Goal: Task Accomplishment & Management: Manage account settings

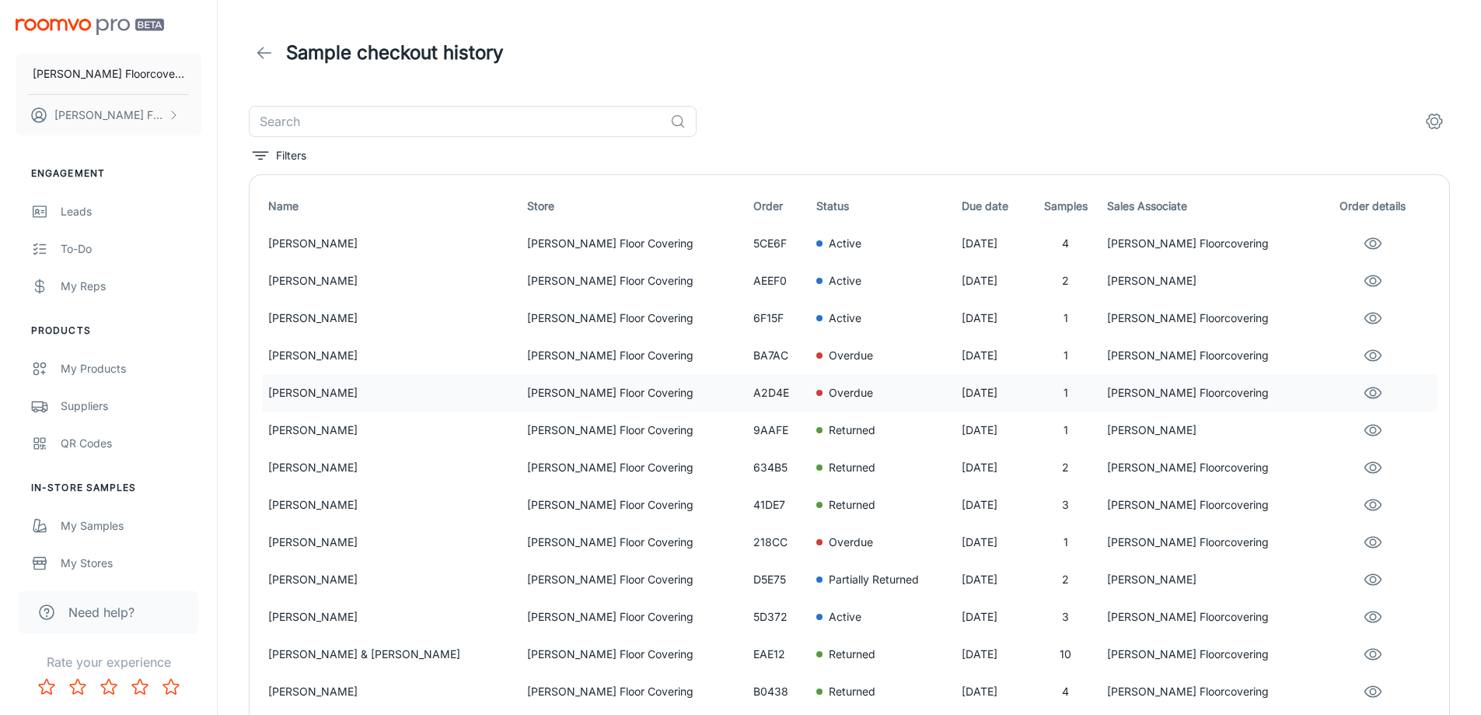
click at [381, 393] on p "[PERSON_NAME]" at bounding box center [391, 392] width 247 height 17
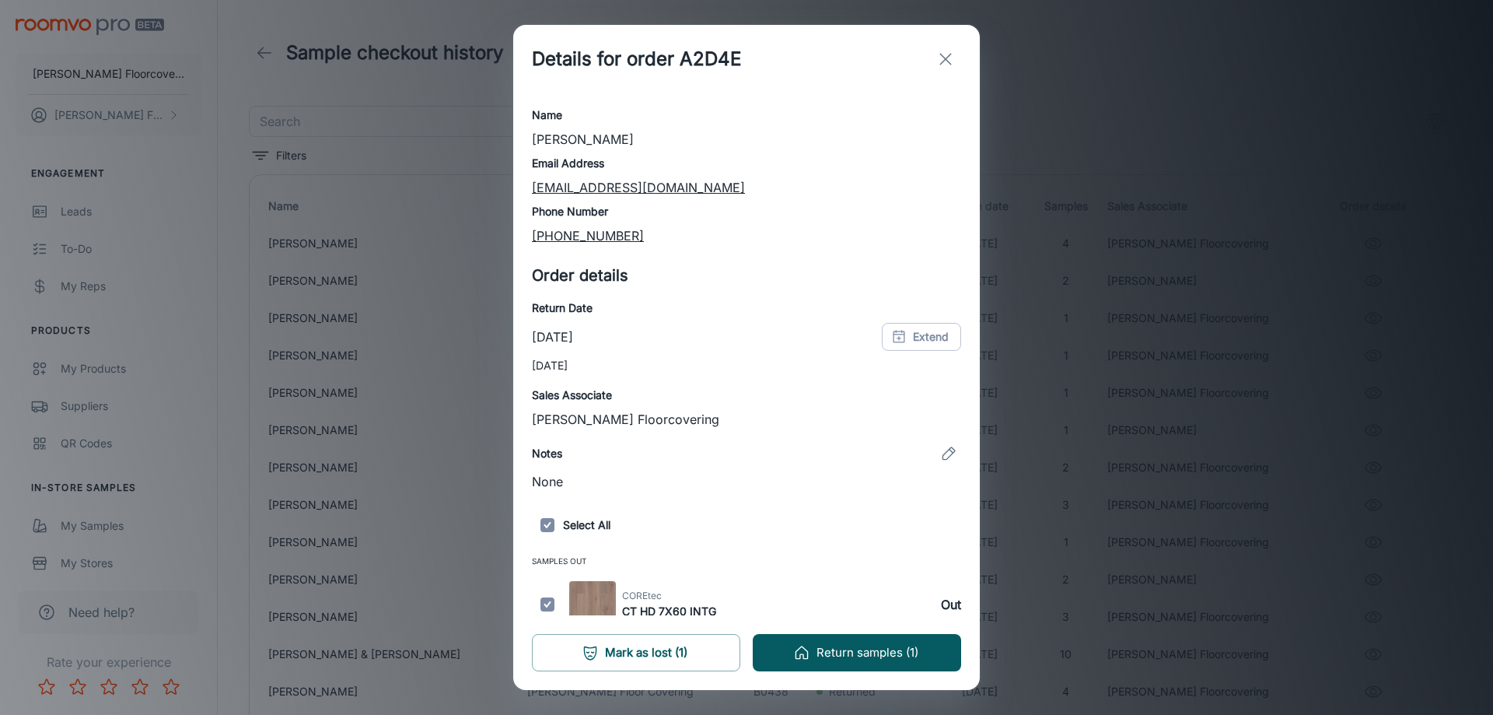
scroll to position [35, 0]
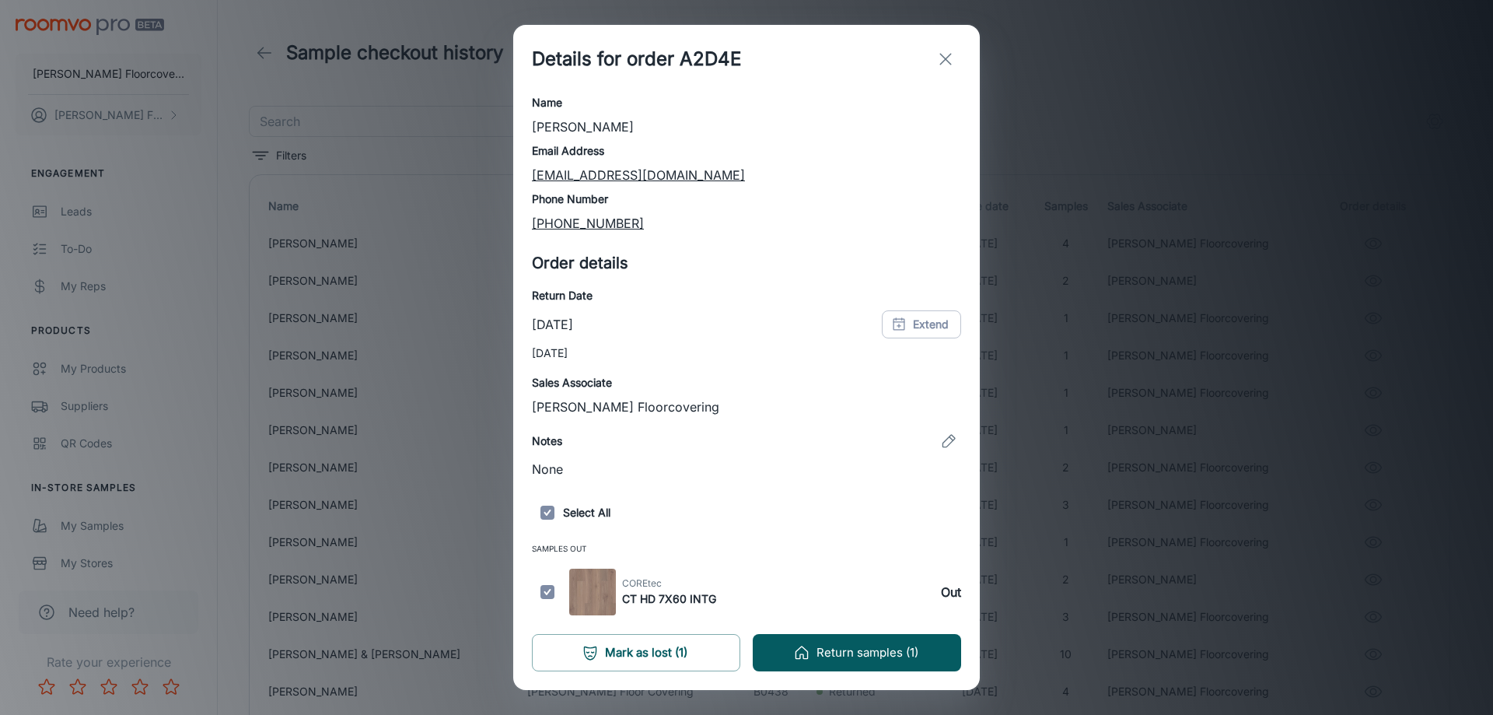
click at [949, 56] on line "exit" at bounding box center [945, 59] width 11 height 11
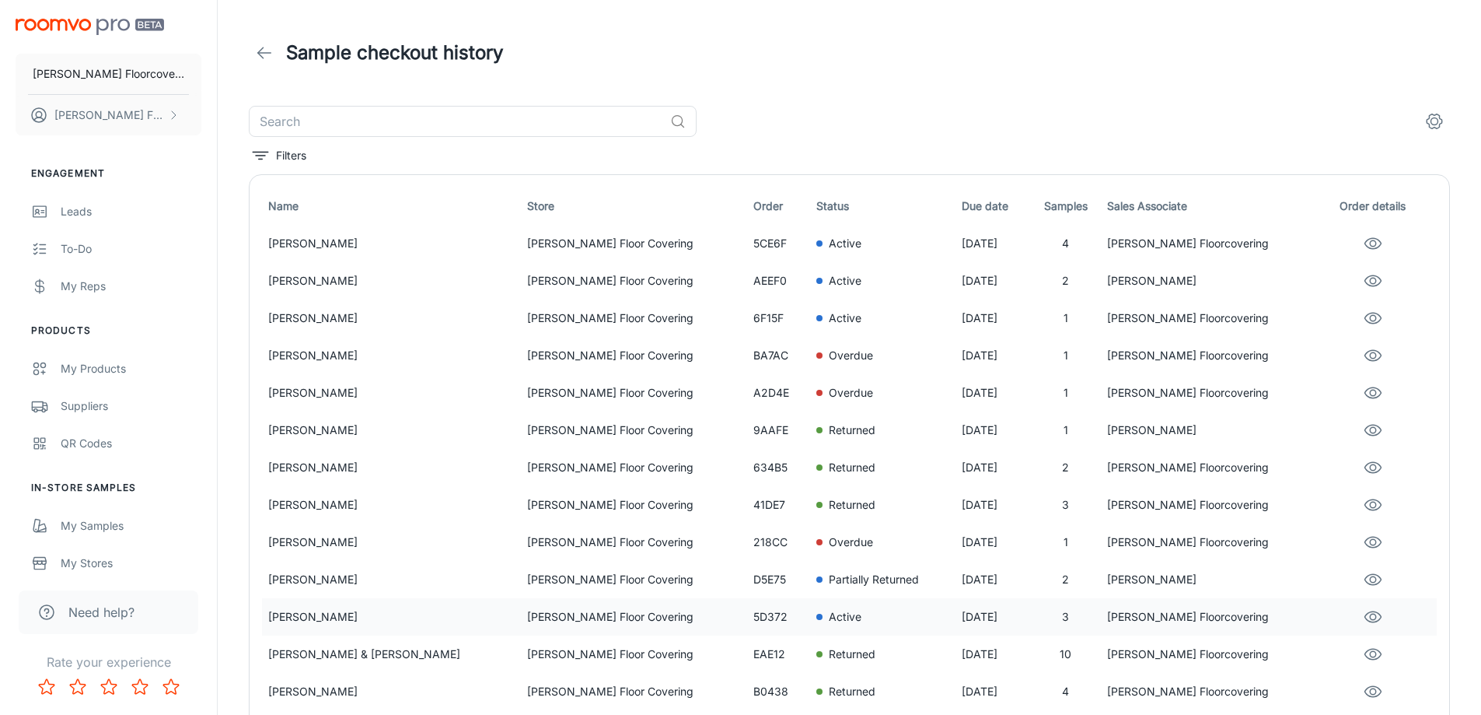
click at [344, 617] on p "[PERSON_NAME]" at bounding box center [391, 616] width 247 height 17
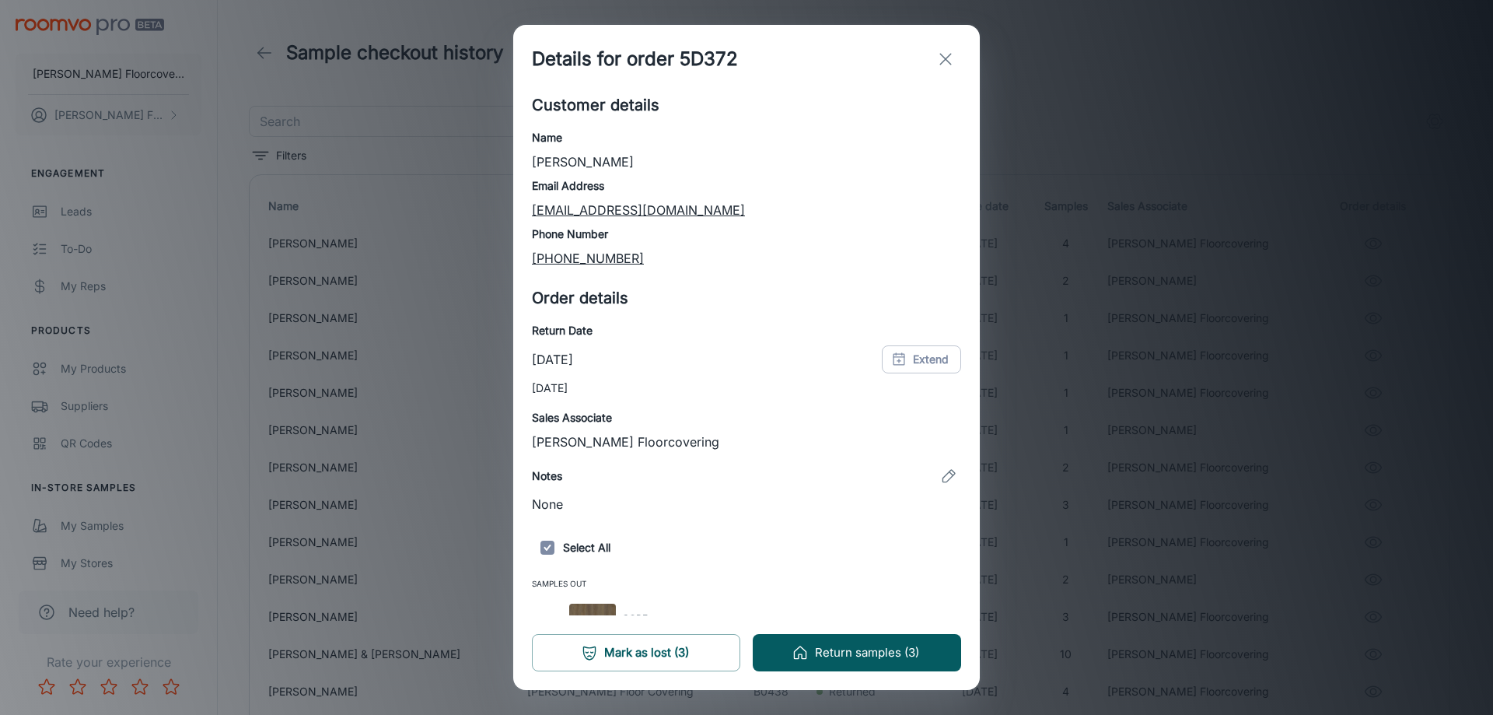
scroll to position [141, 0]
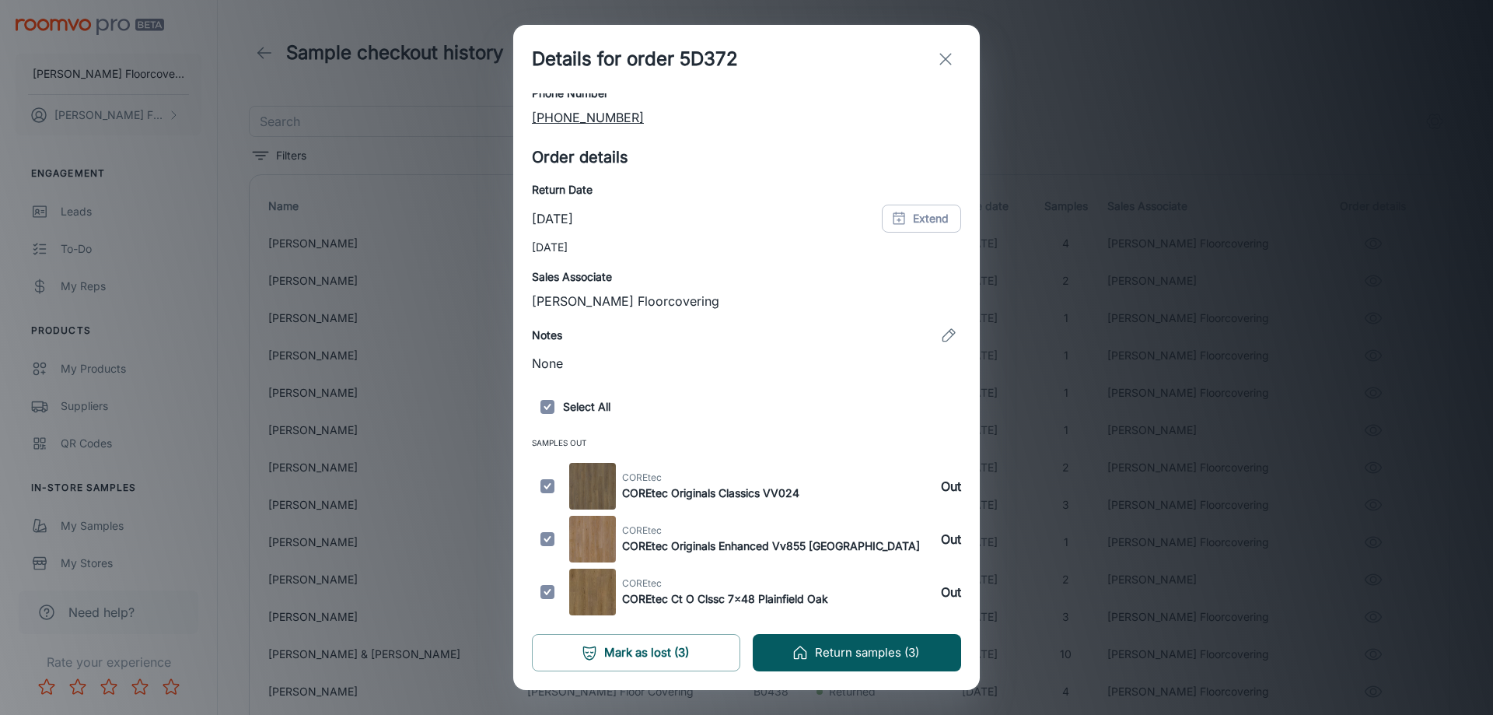
click at [543, 539] on input "checkbox" at bounding box center [547, 539] width 31 height 47
checkbox input "false"
drag, startPoint x: 550, startPoint y: 536, endPoint x: 556, endPoint y: 596, distance: 61.0
click at [550, 537] on input "checkbox" at bounding box center [547, 539] width 31 height 47
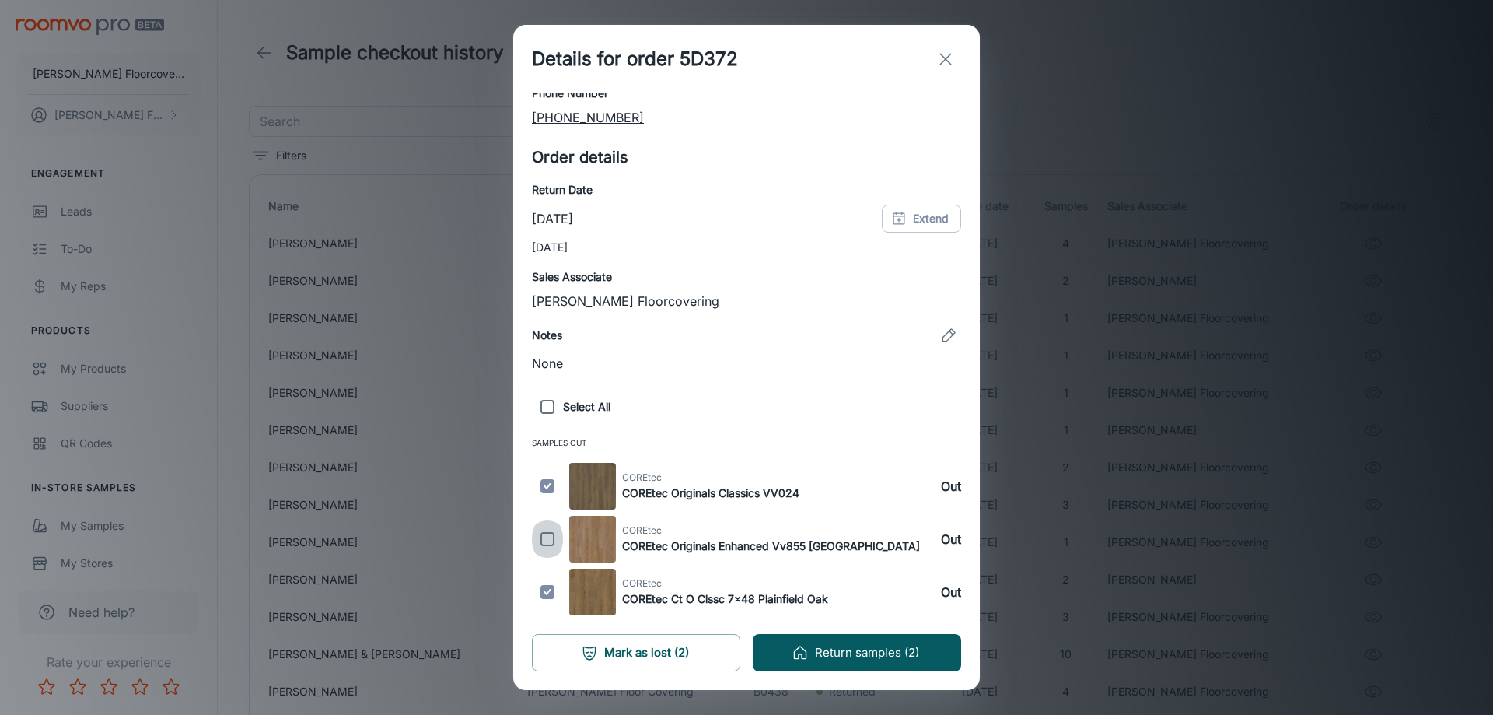
checkbox input "true"
click at [551, 595] on input "checkbox" at bounding box center [547, 591] width 31 height 47
checkbox input "false"
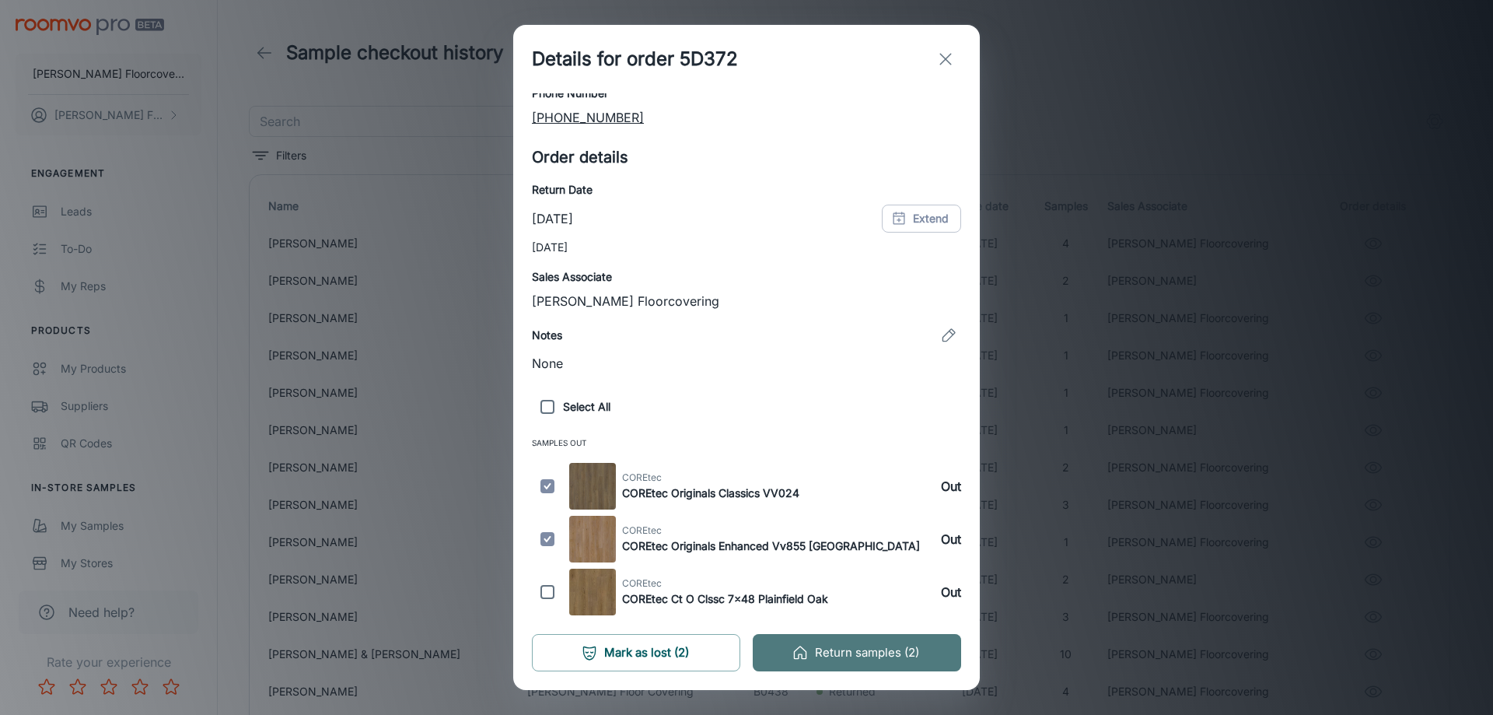
click at [888, 648] on button "Return samples (2)" at bounding box center [857, 652] width 208 height 37
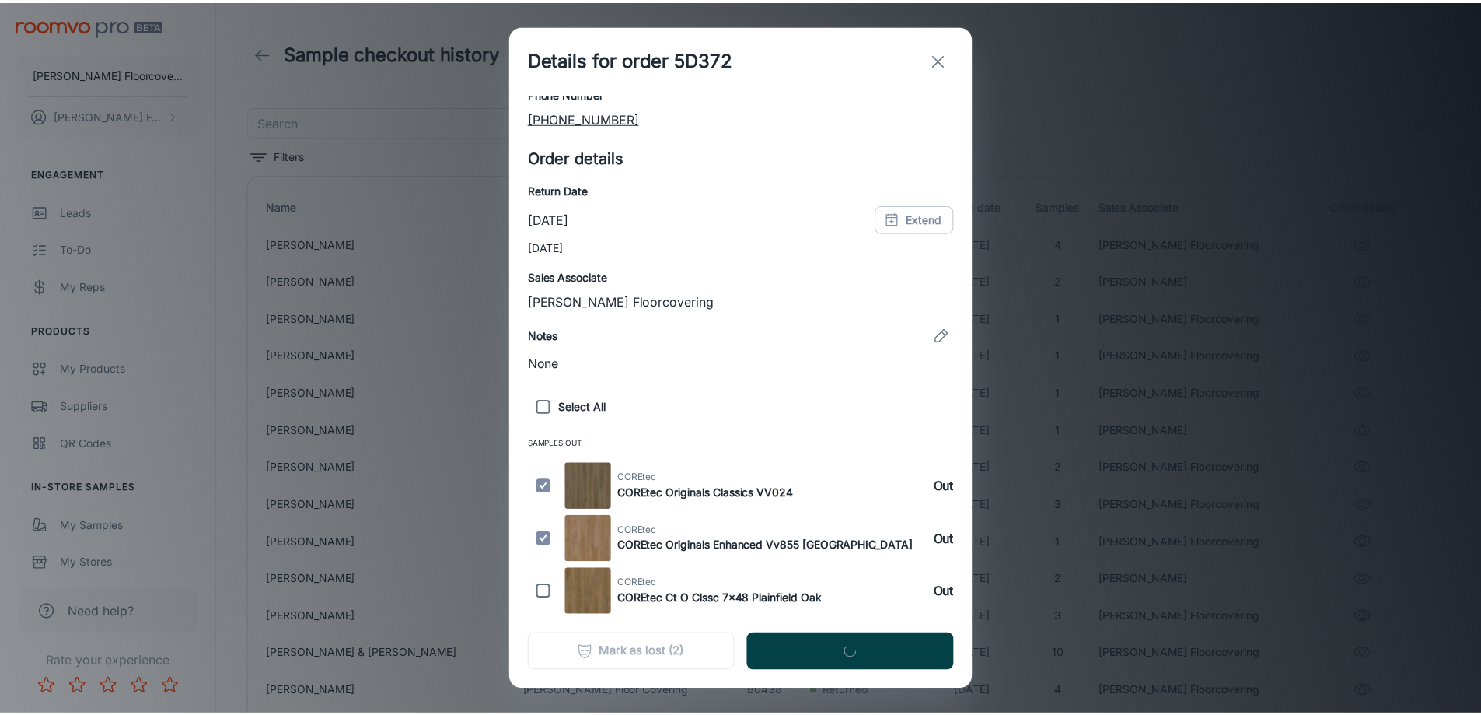
scroll to position [0, 0]
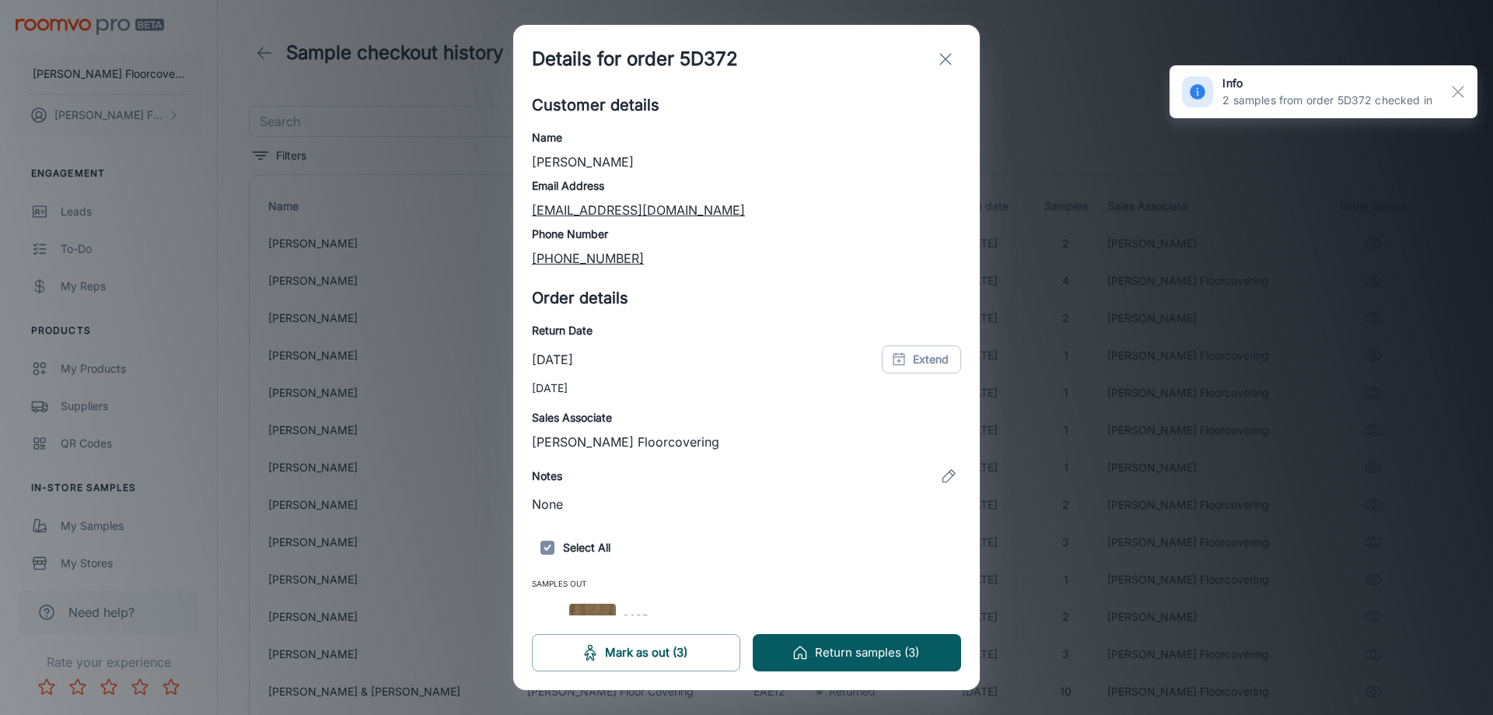
click at [939, 56] on icon "exit" at bounding box center [945, 59] width 19 height 19
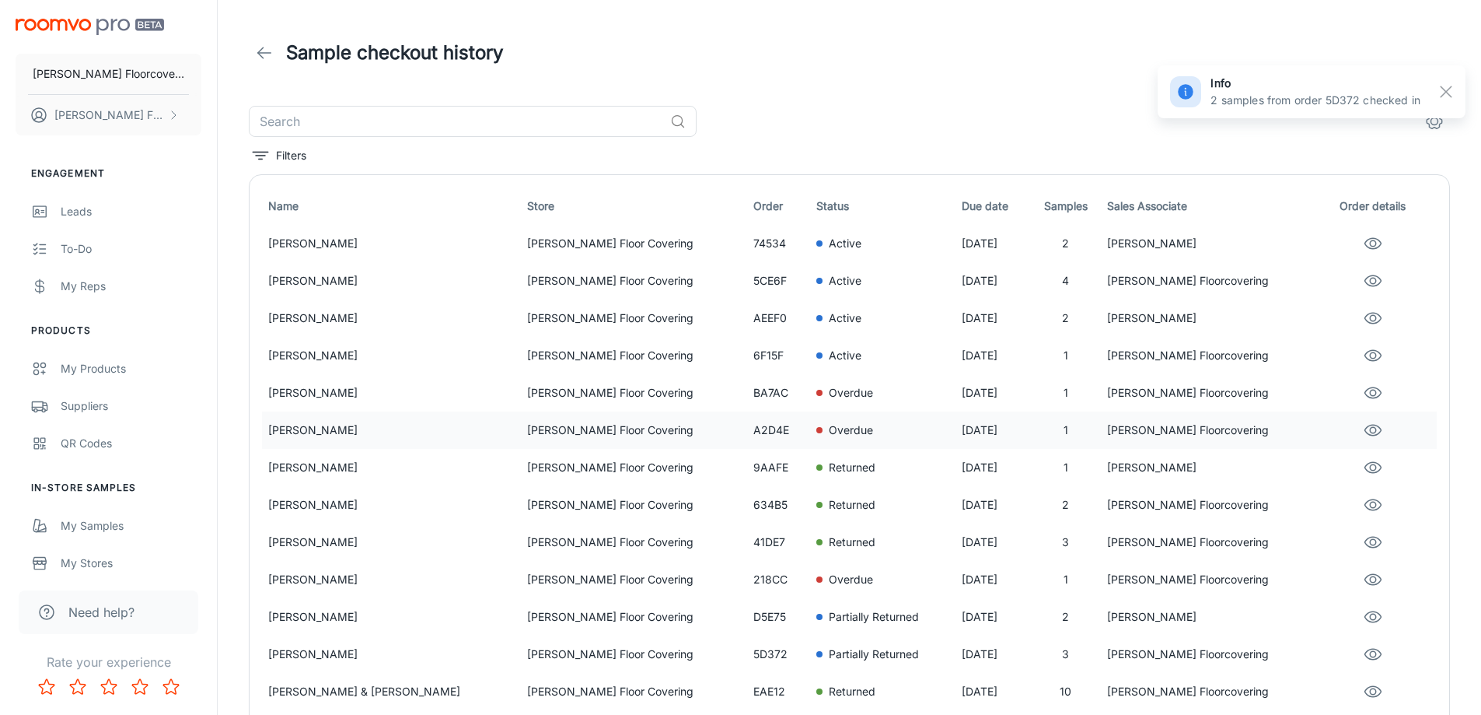
click at [381, 427] on p "[PERSON_NAME]" at bounding box center [391, 429] width 247 height 17
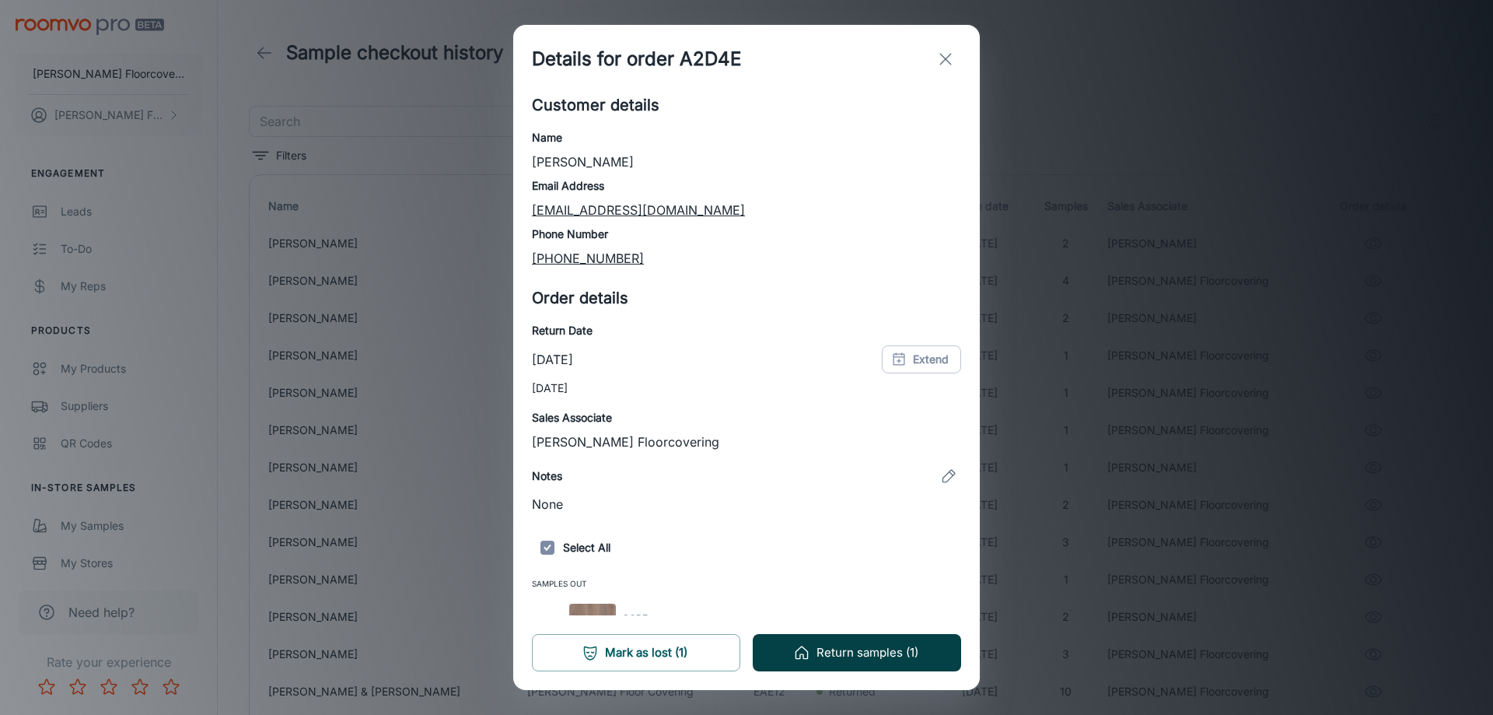
click at [925, 656] on button "Return samples (1)" at bounding box center [857, 652] width 208 height 37
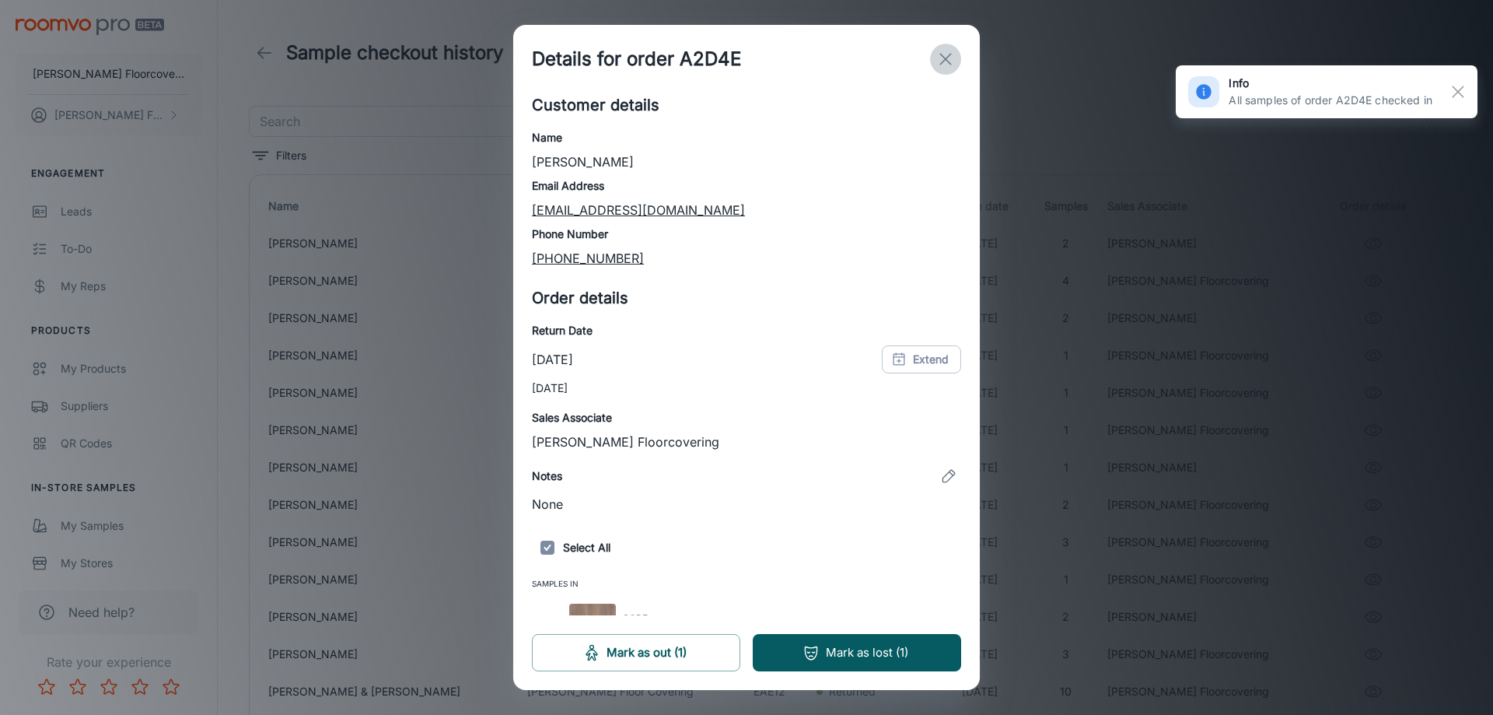
click at [946, 65] on icon "exit" at bounding box center [945, 59] width 19 height 19
